Goal: Navigation & Orientation: Find specific page/section

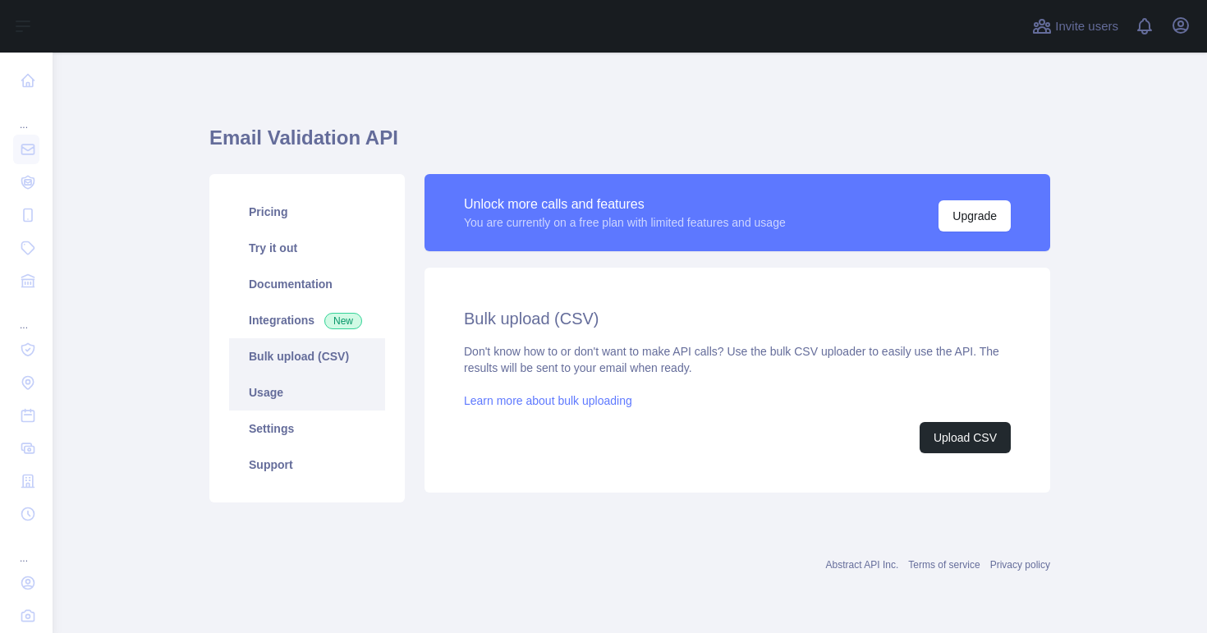
click at [298, 374] on link "Usage" at bounding box center [307, 392] width 156 height 36
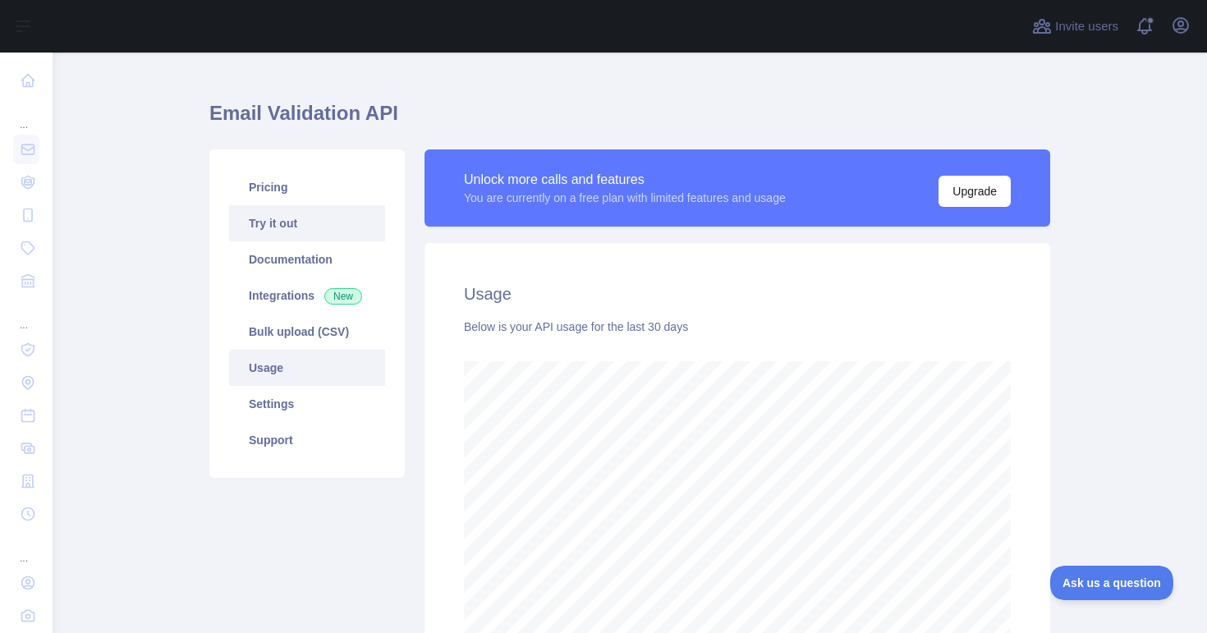
scroll to position [23, 0]
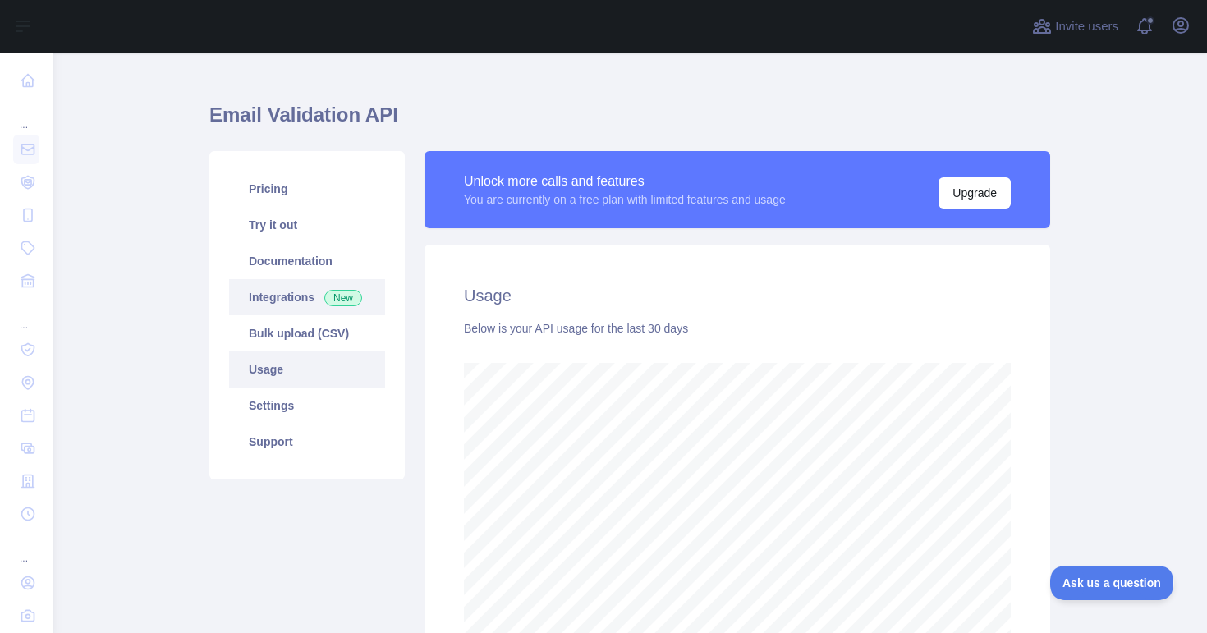
click at [270, 287] on link "Integrations New" at bounding box center [307, 297] width 156 height 36
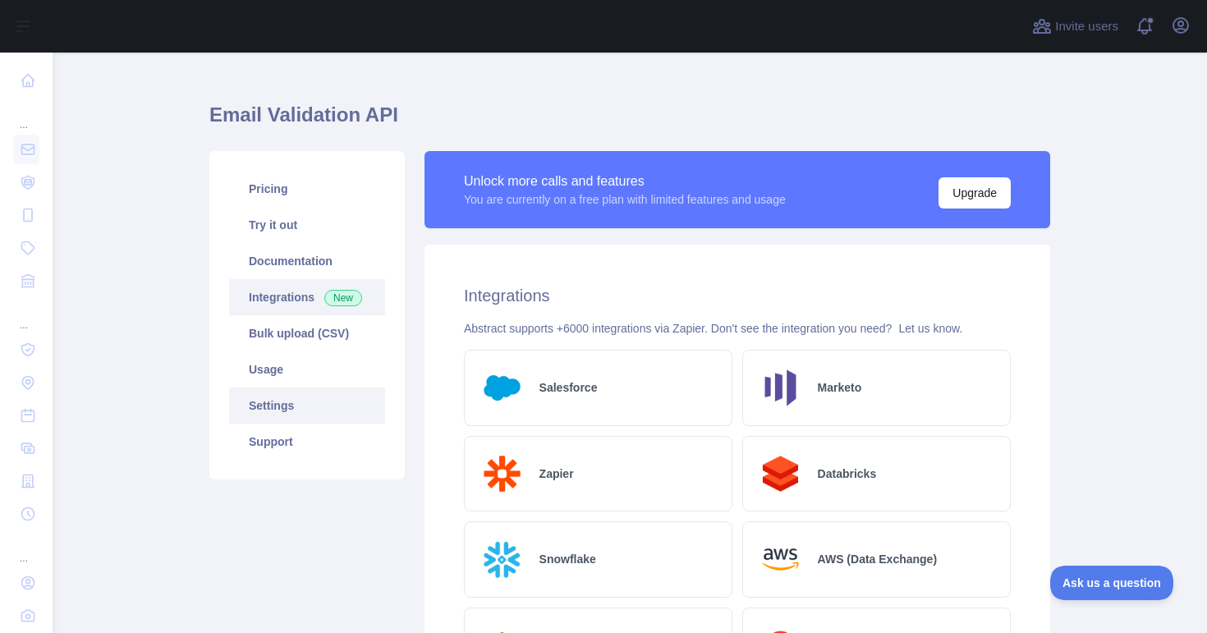
click at [298, 399] on link "Settings" at bounding box center [307, 406] width 156 height 36
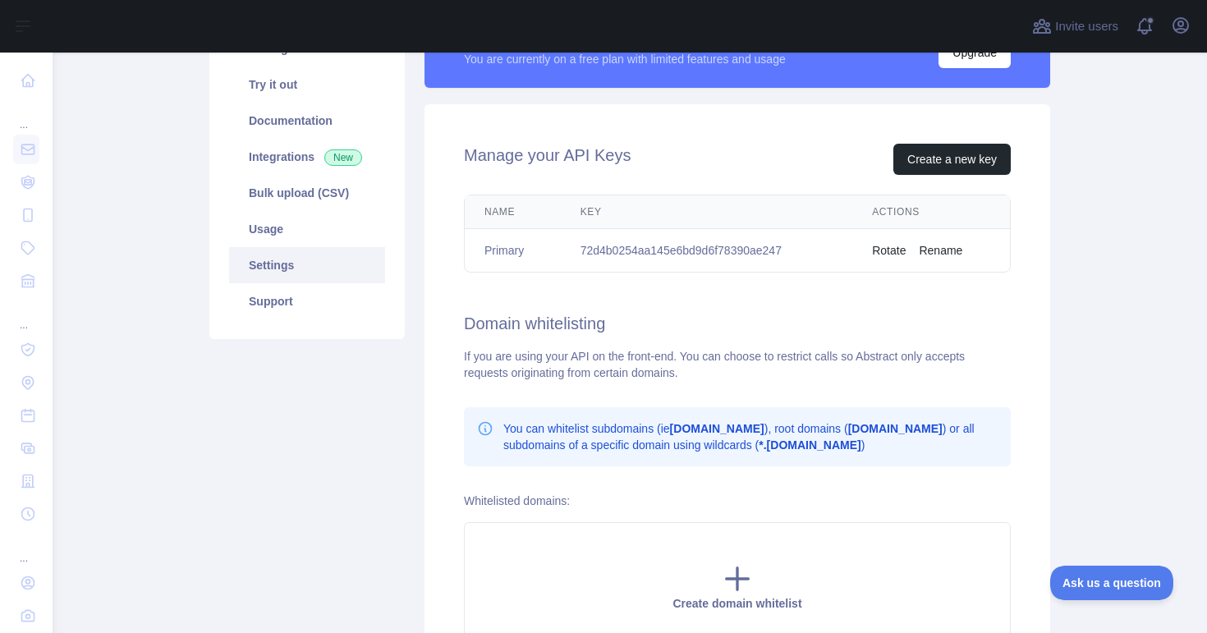
scroll to position [206, 0]
